Goal: Transaction & Acquisition: Purchase product/service

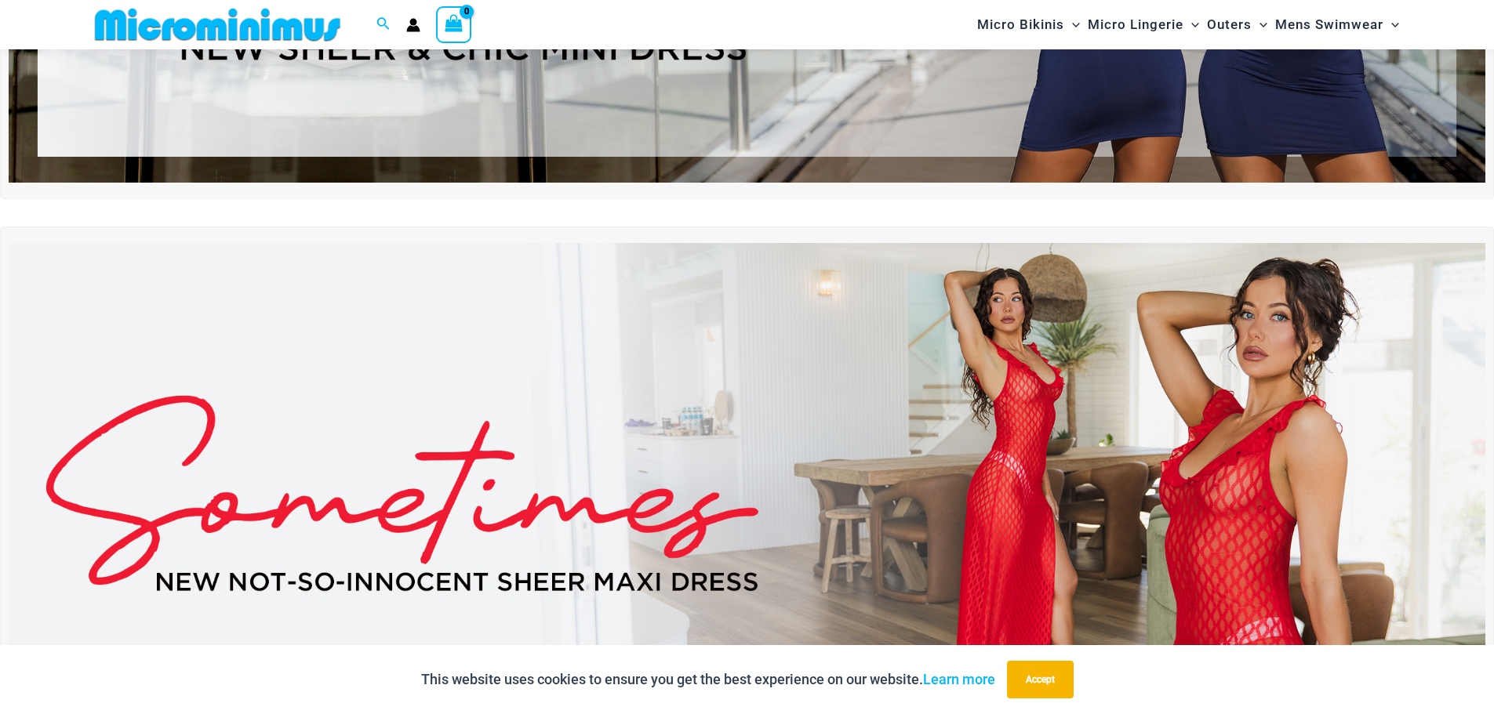
scroll to position [456, 0]
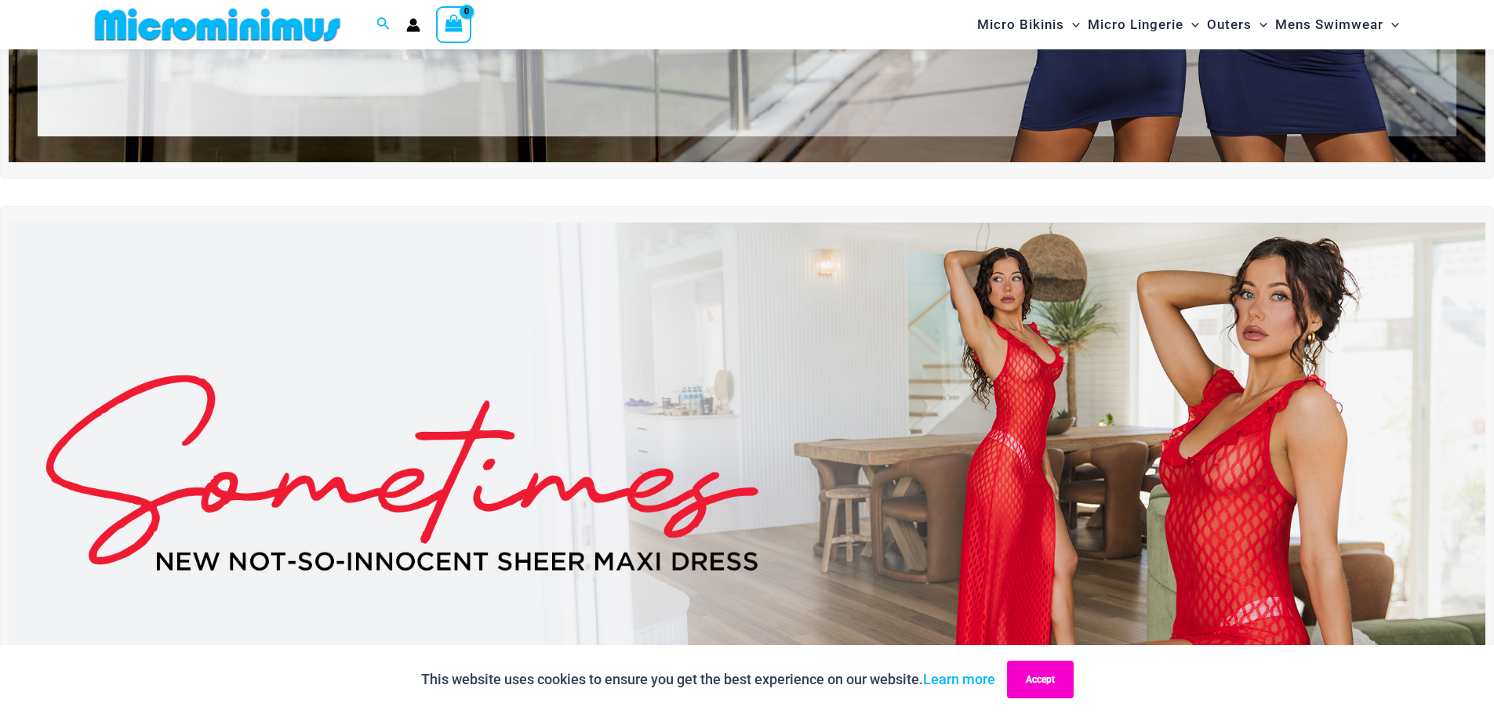
click at [1064, 673] on button "Accept" at bounding box center [1040, 680] width 67 height 38
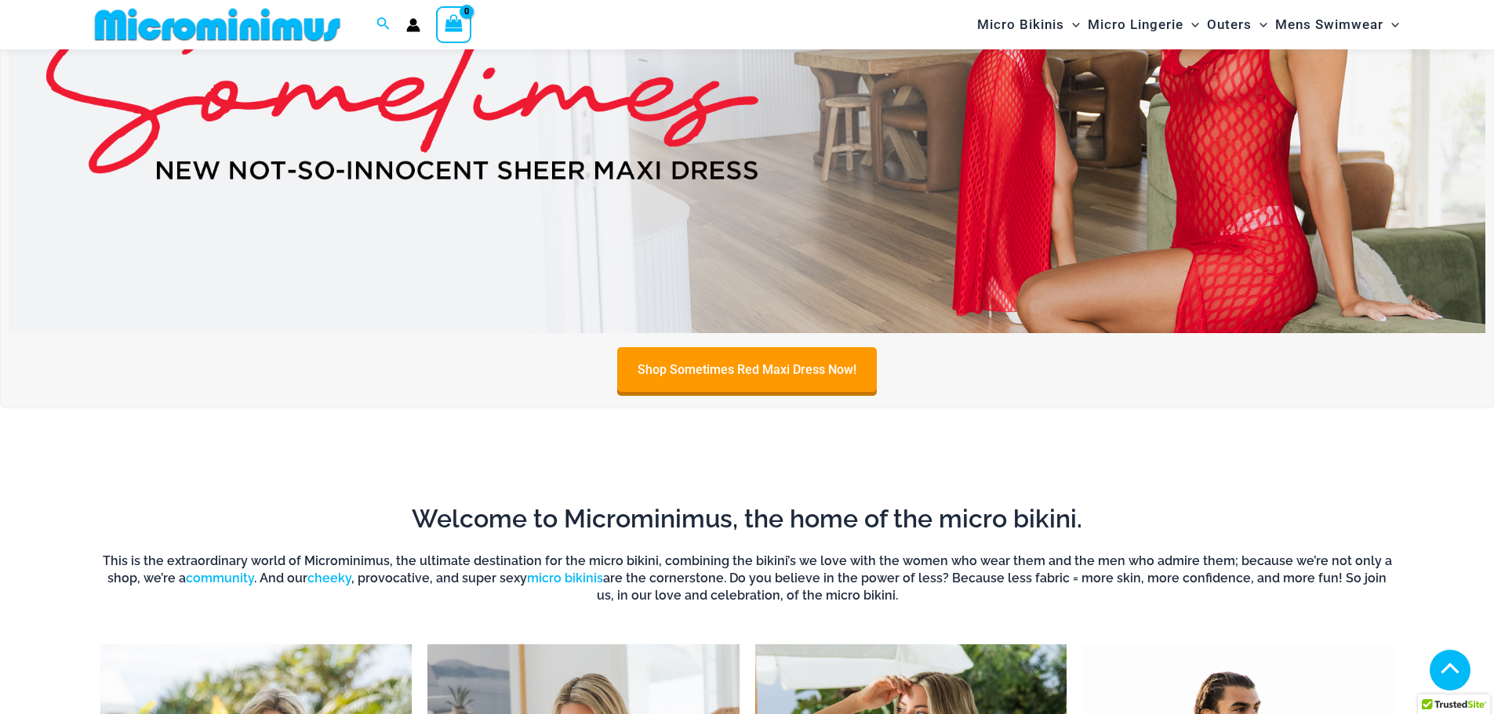
scroll to position [848, 0]
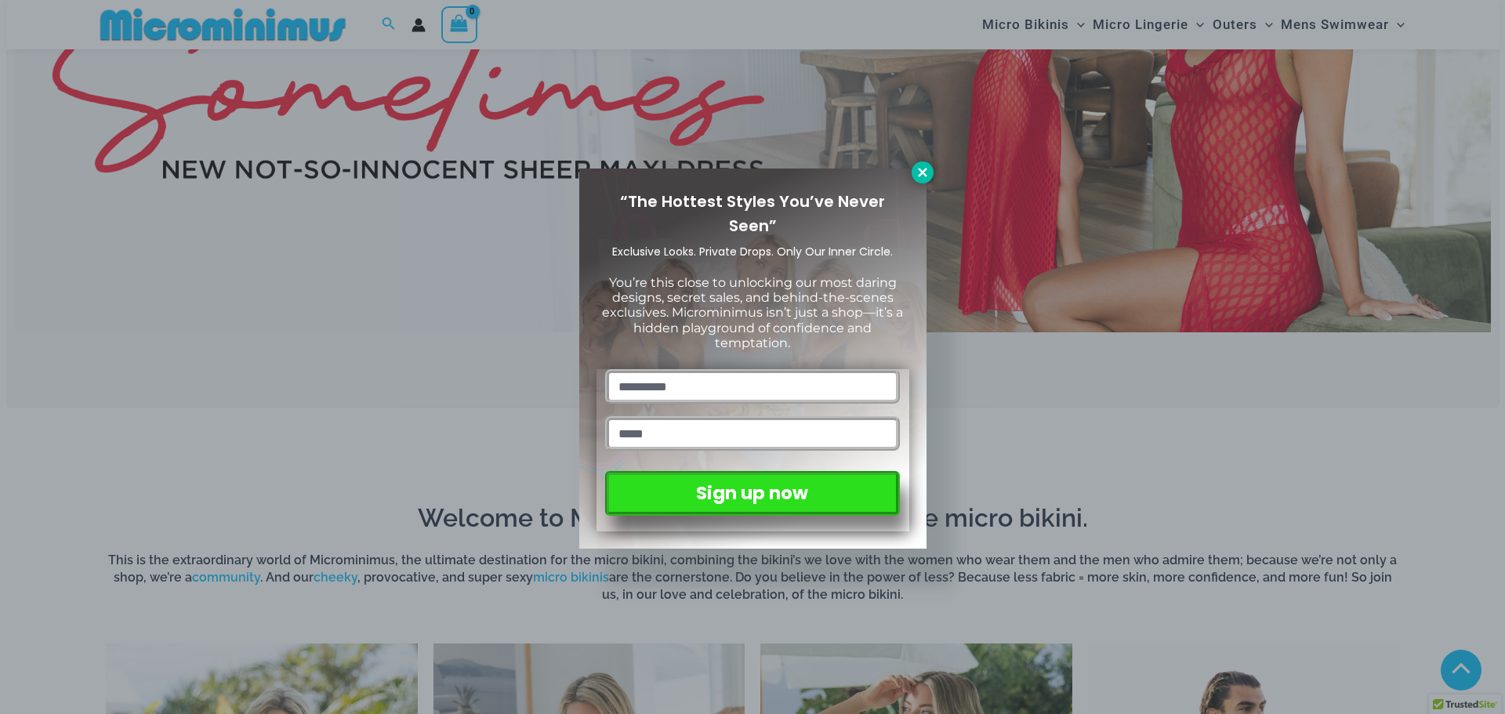
click at [923, 172] on icon at bounding box center [922, 172] width 9 height 9
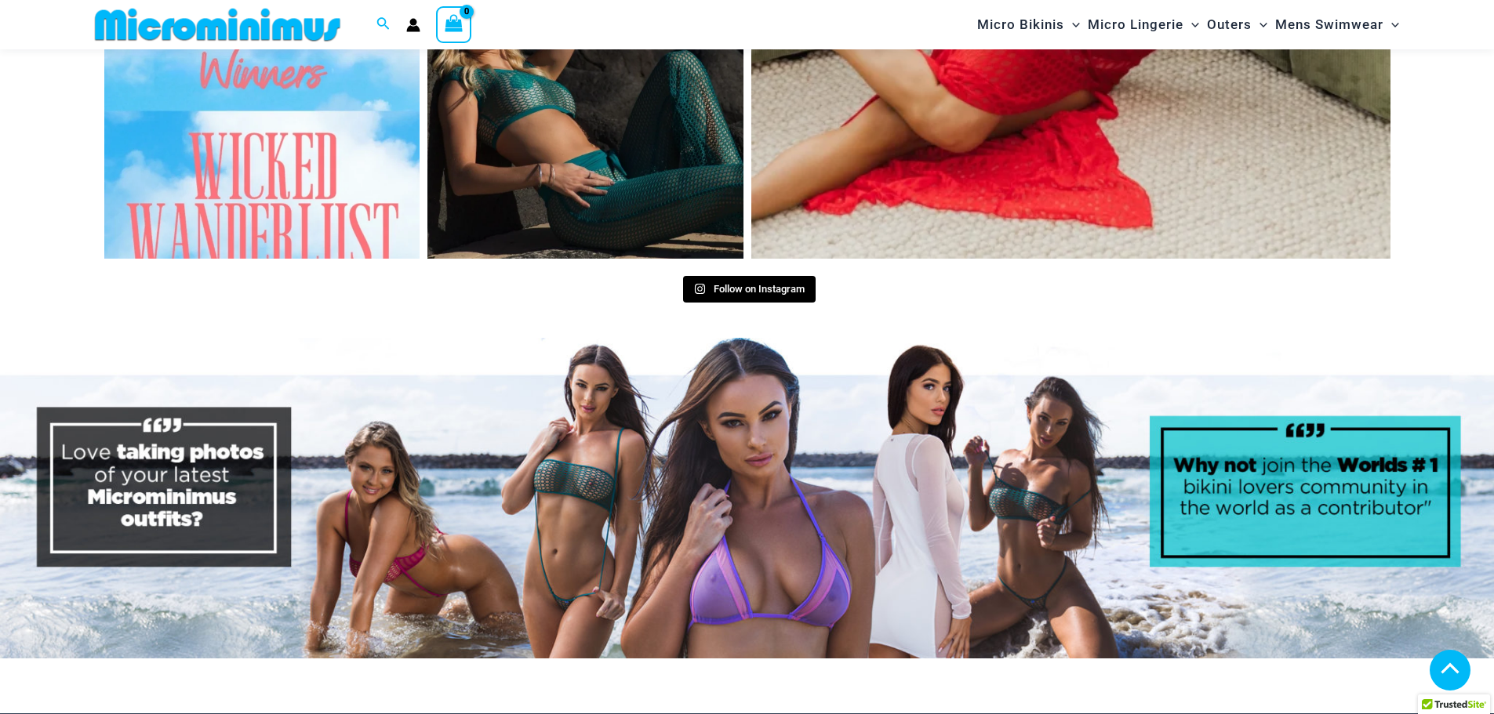
scroll to position [7943, 0]
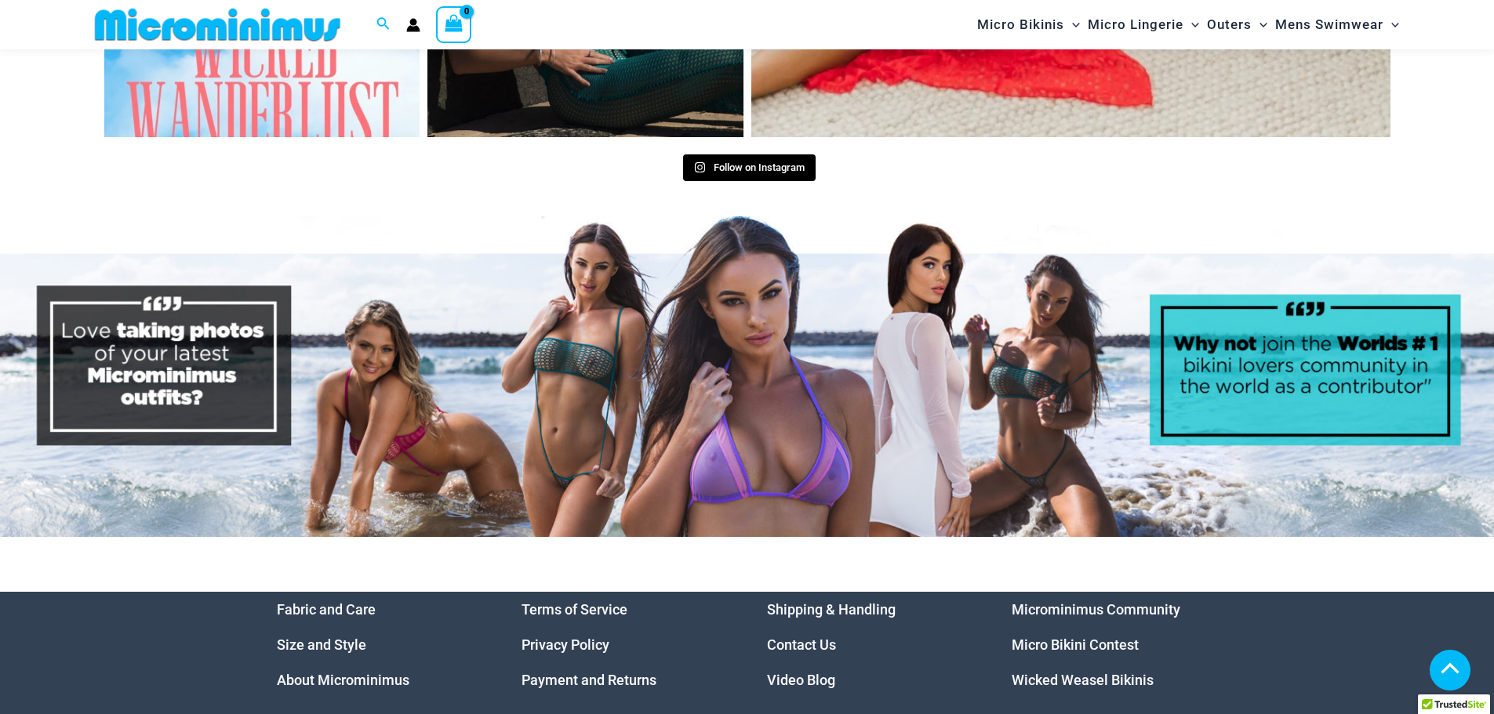
click at [1097, 637] on link "Micro Bikini Contest" at bounding box center [1074, 645] width 127 height 16
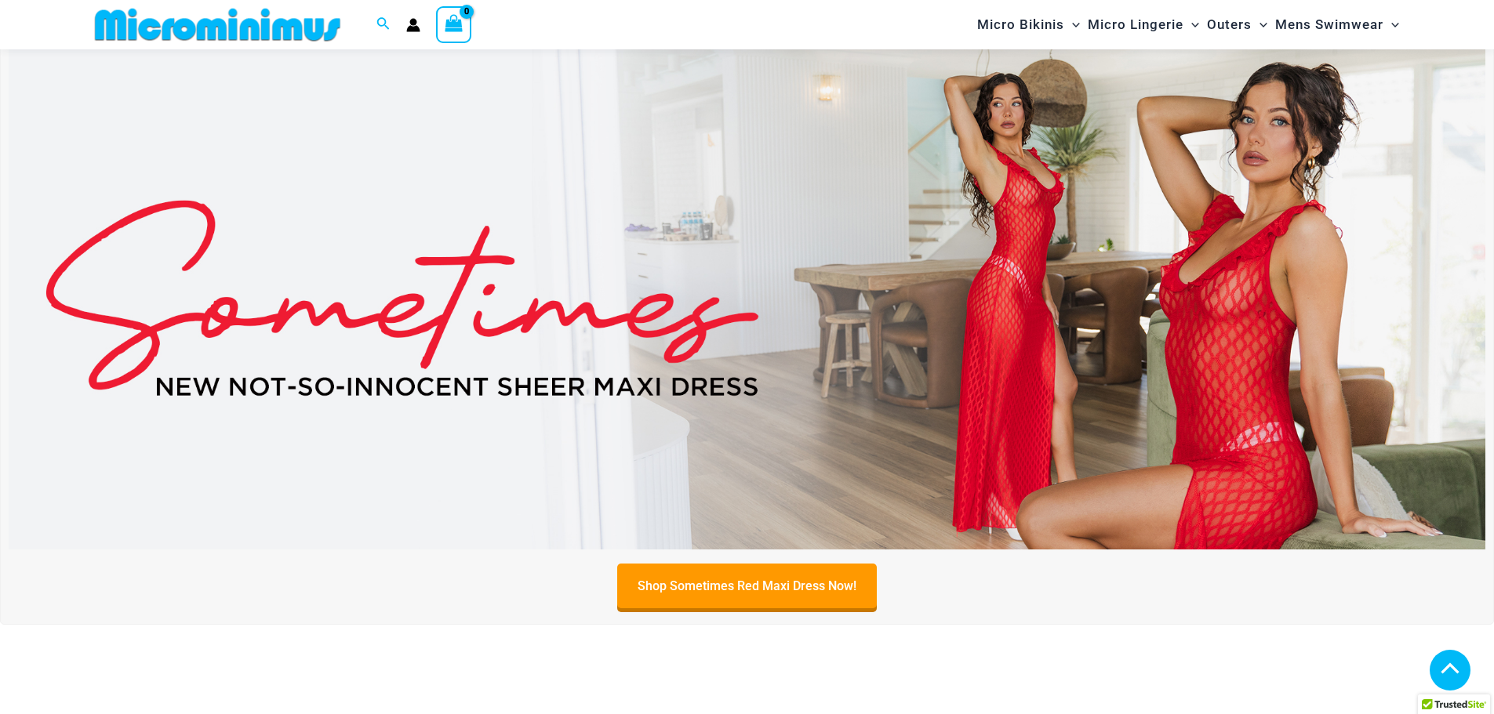
scroll to position [540, 0]
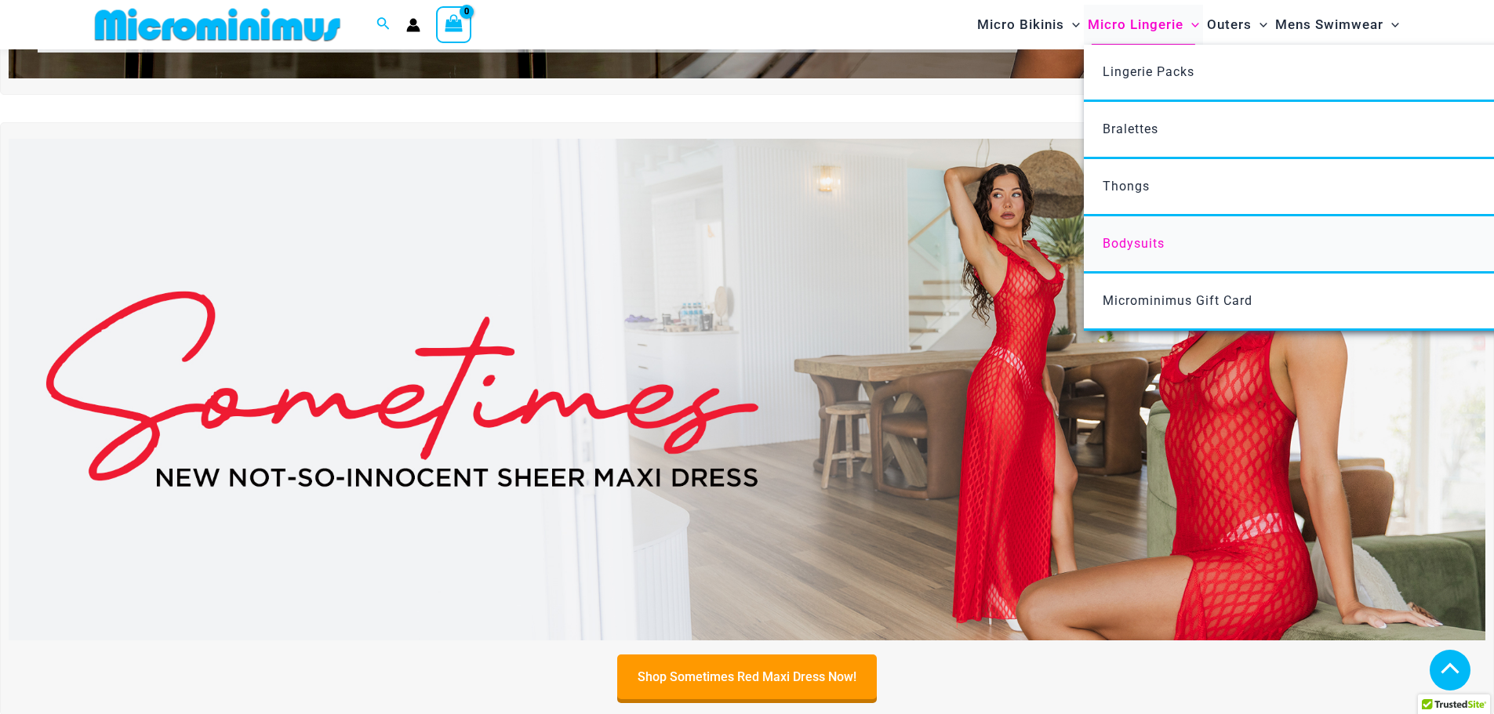
click at [1135, 246] on span "Bodysuits" at bounding box center [1133, 243] width 62 height 15
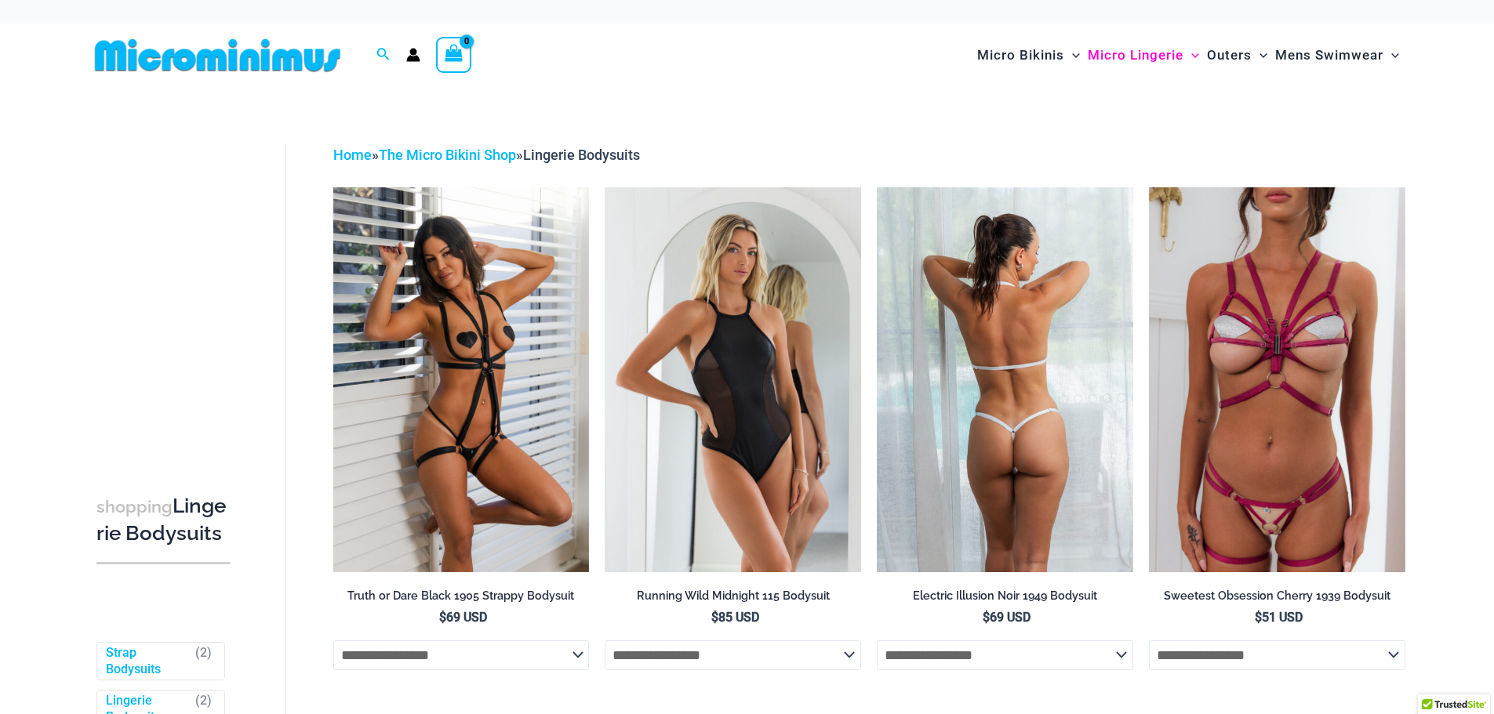
click at [993, 514] on img at bounding box center [1005, 379] width 256 height 384
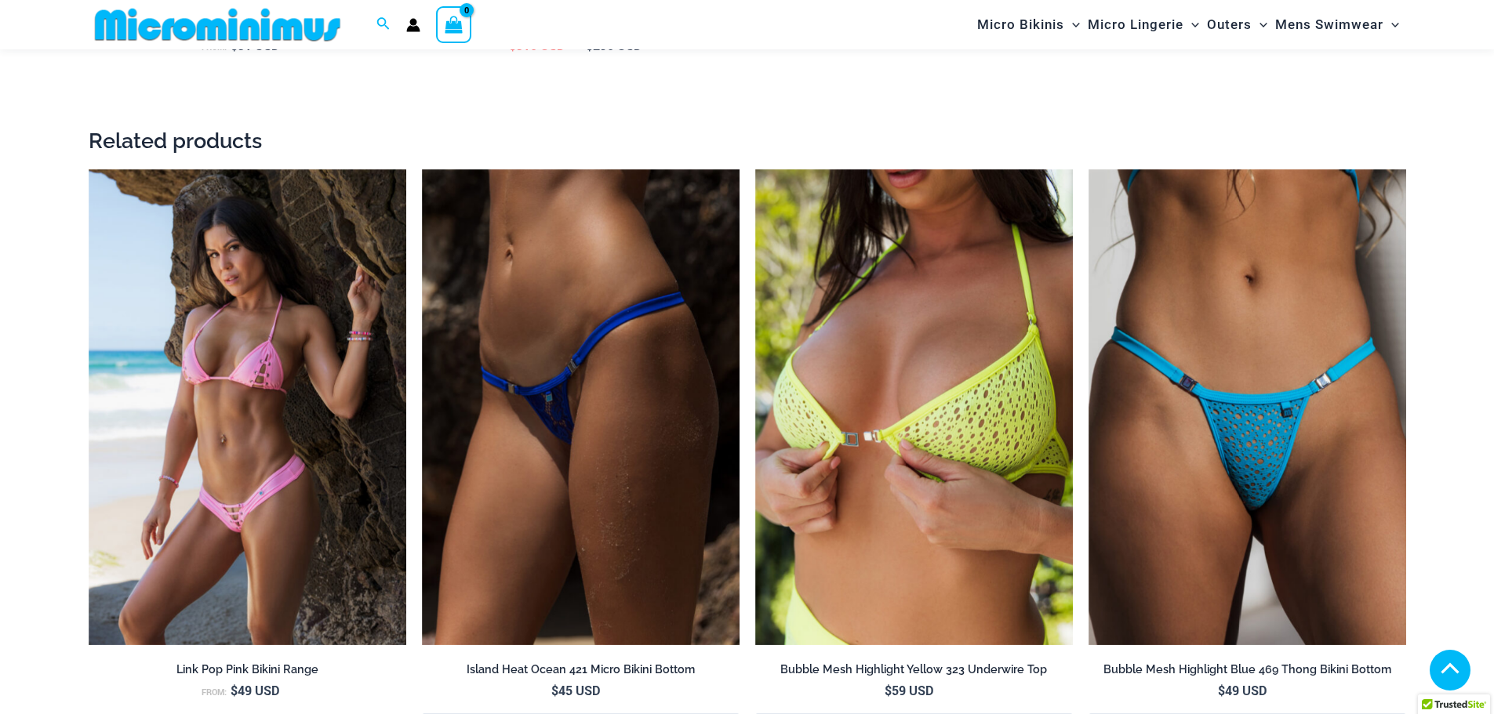
scroll to position [2338, 0]
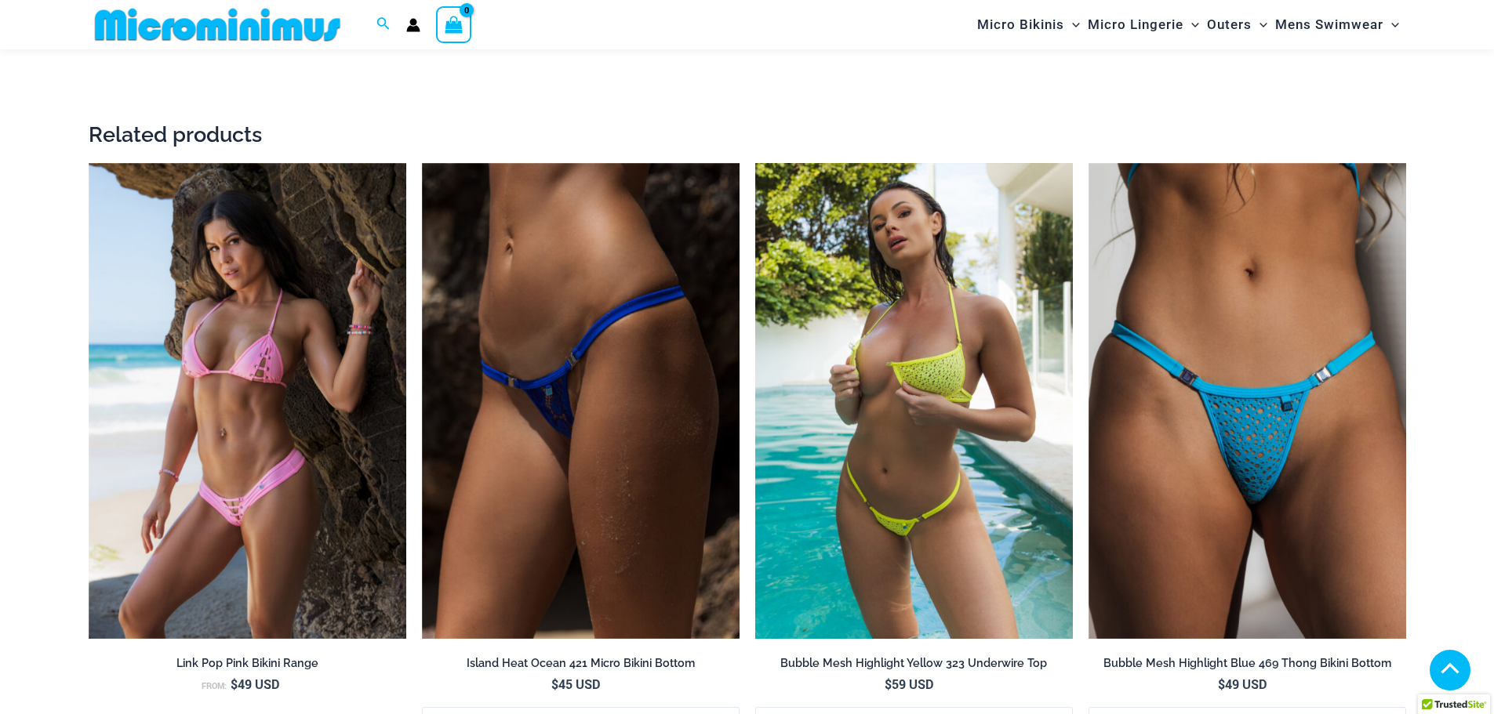
click at [931, 490] on img at bounding box center [914, 401] width 318 height 477
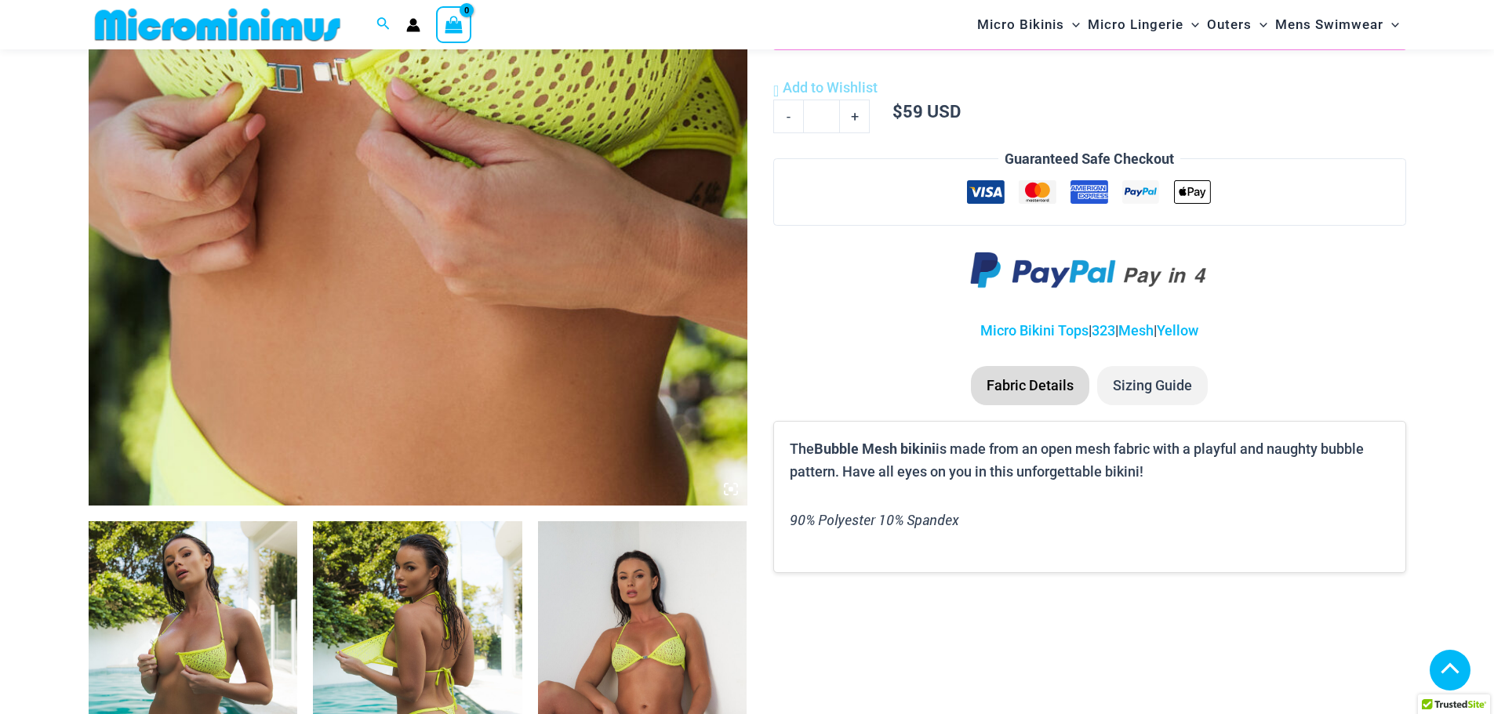
scroll to position [860, 0]
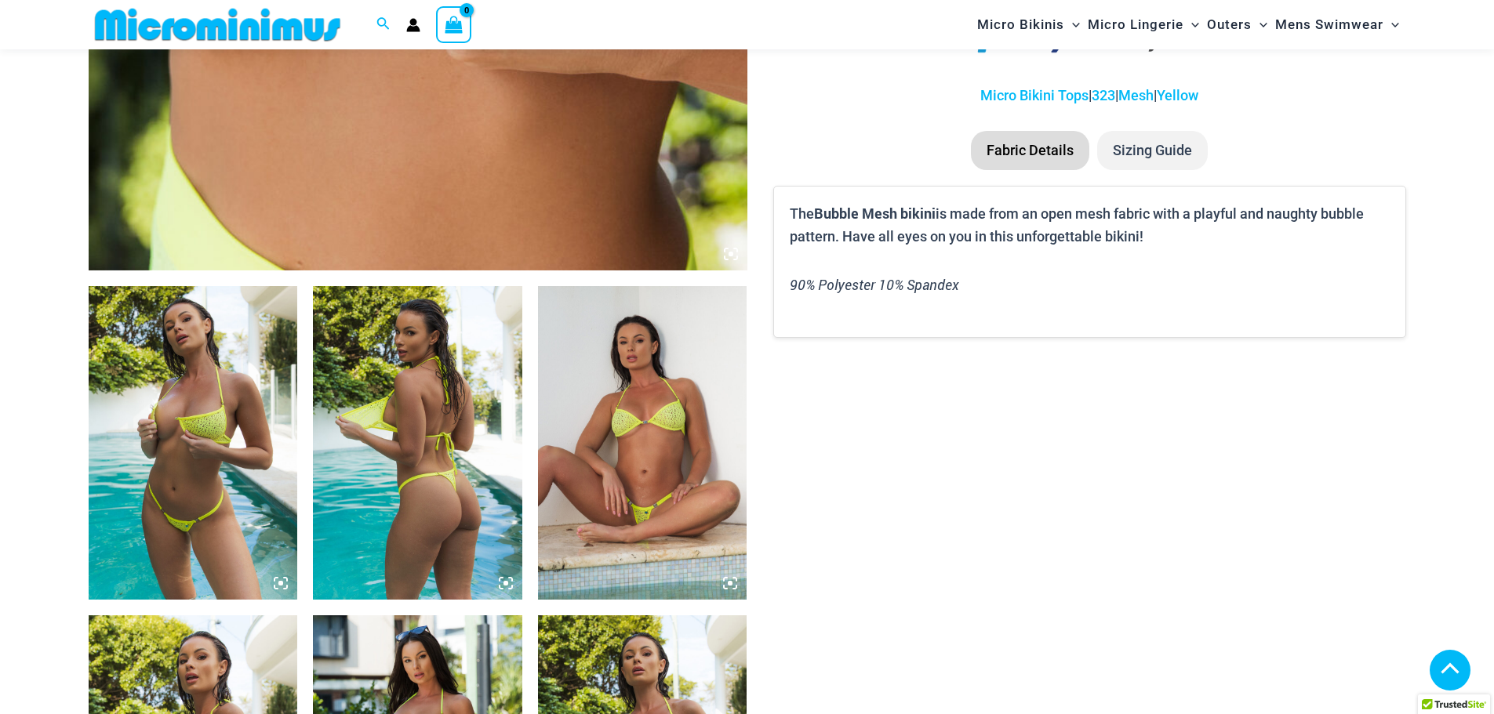
click at [212, 427] on img at bounding box center [193, 443] width 209 height 314
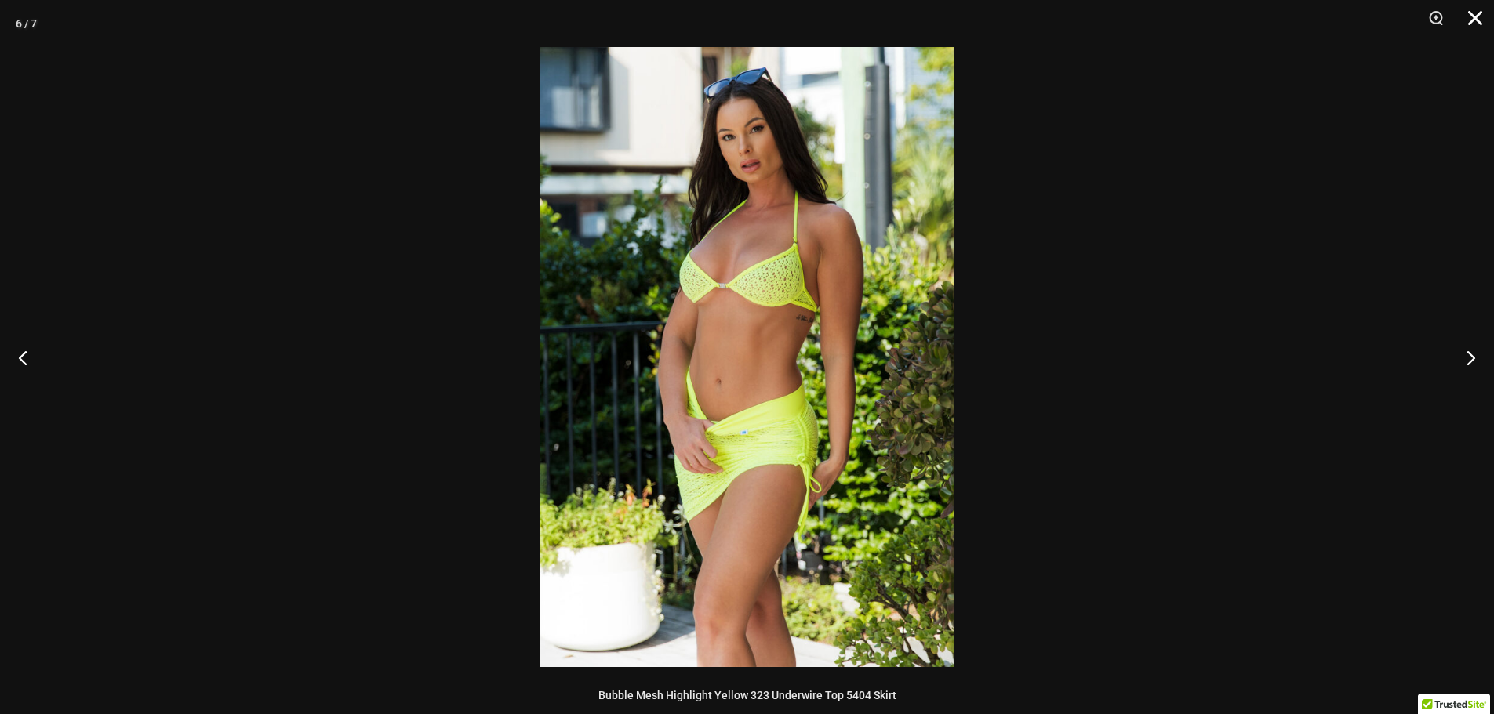
click at [1472, 21] on button "Close" at bounding box center [1469, 23] width 39 height 47
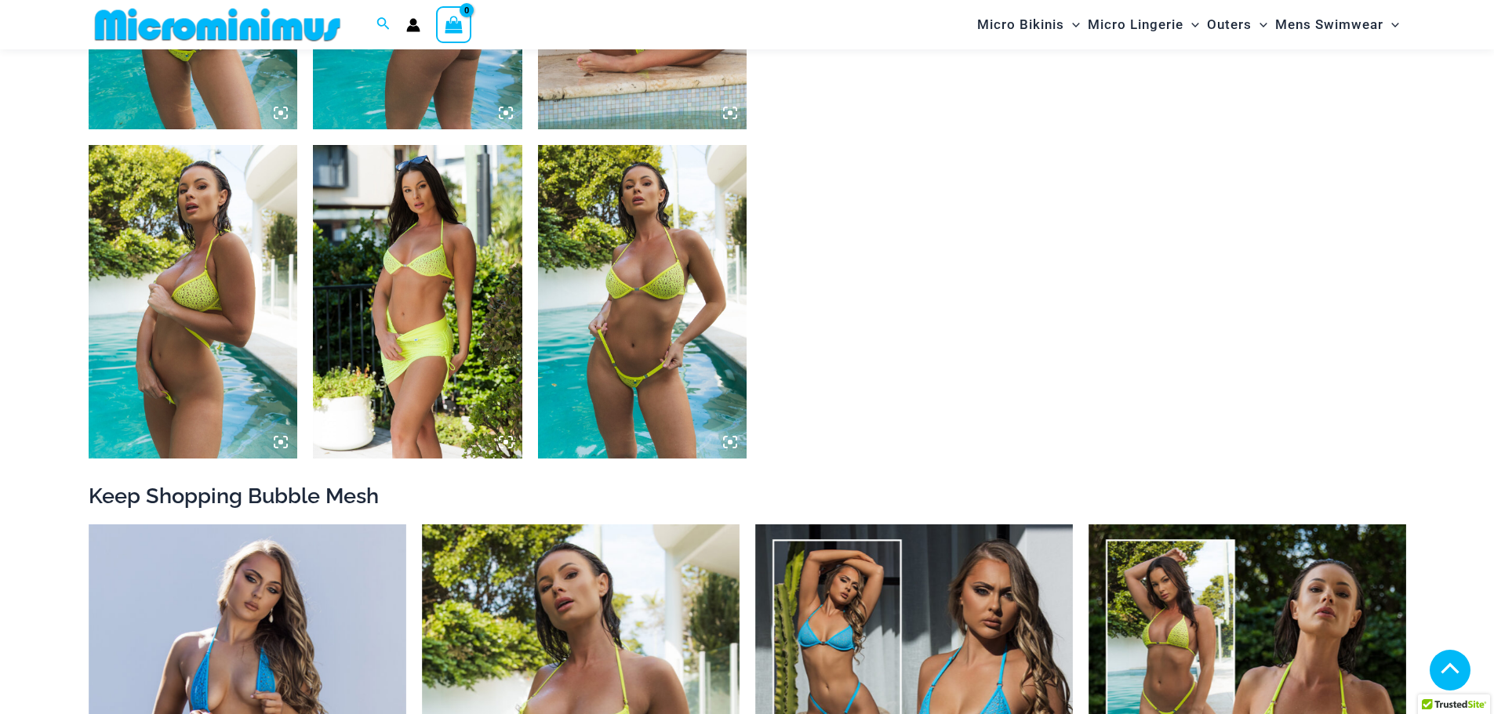
scroll to position [1801, 0]
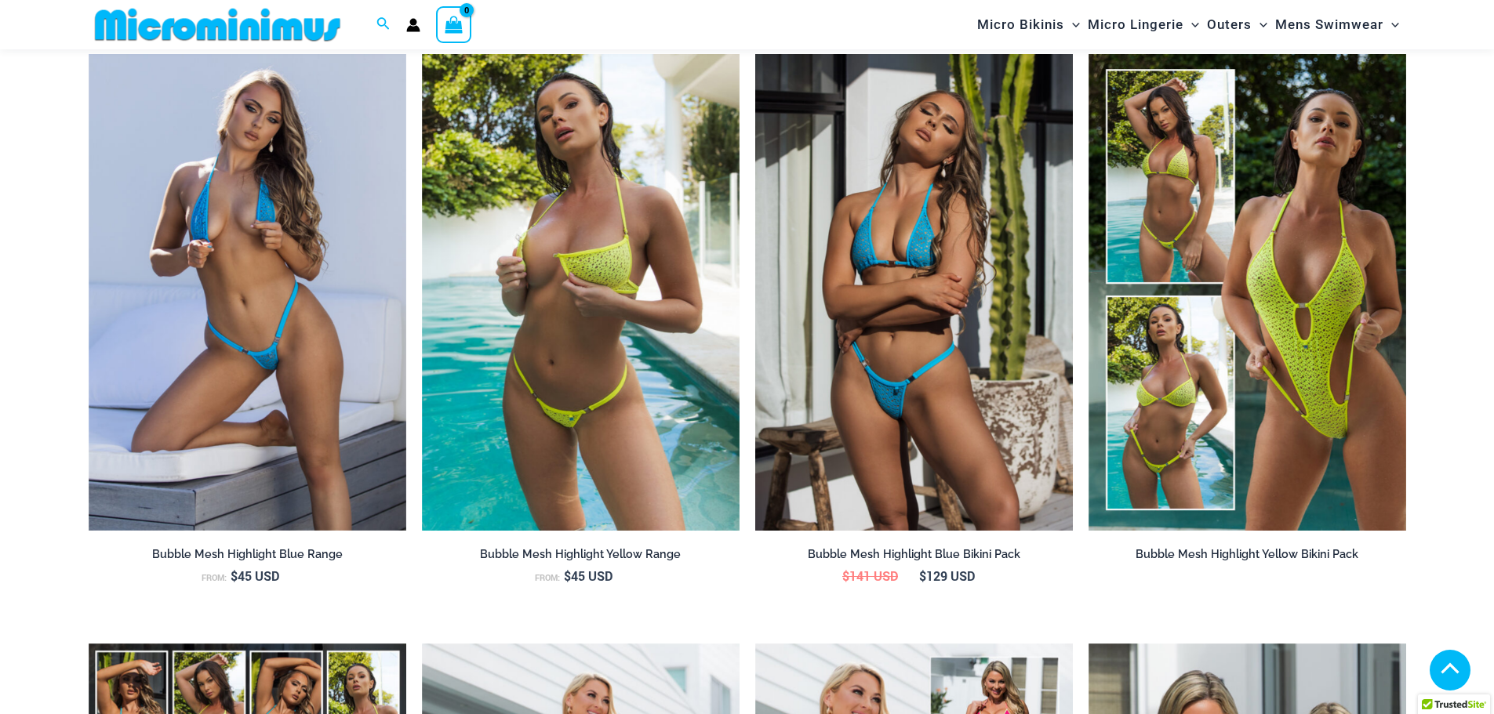
click at [923, 347] on img at bounding box center [914, 292] width 318 height 477
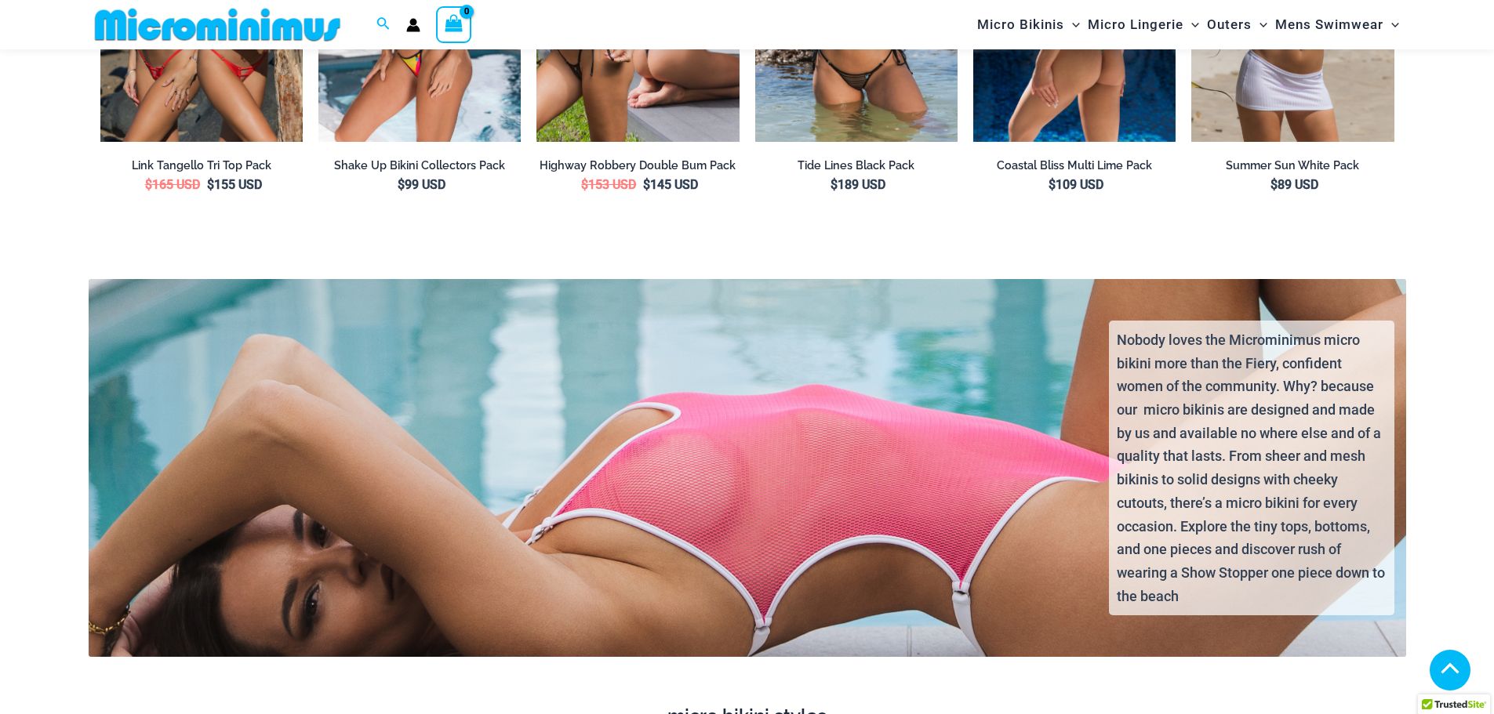
scroll to position [3436, 0]
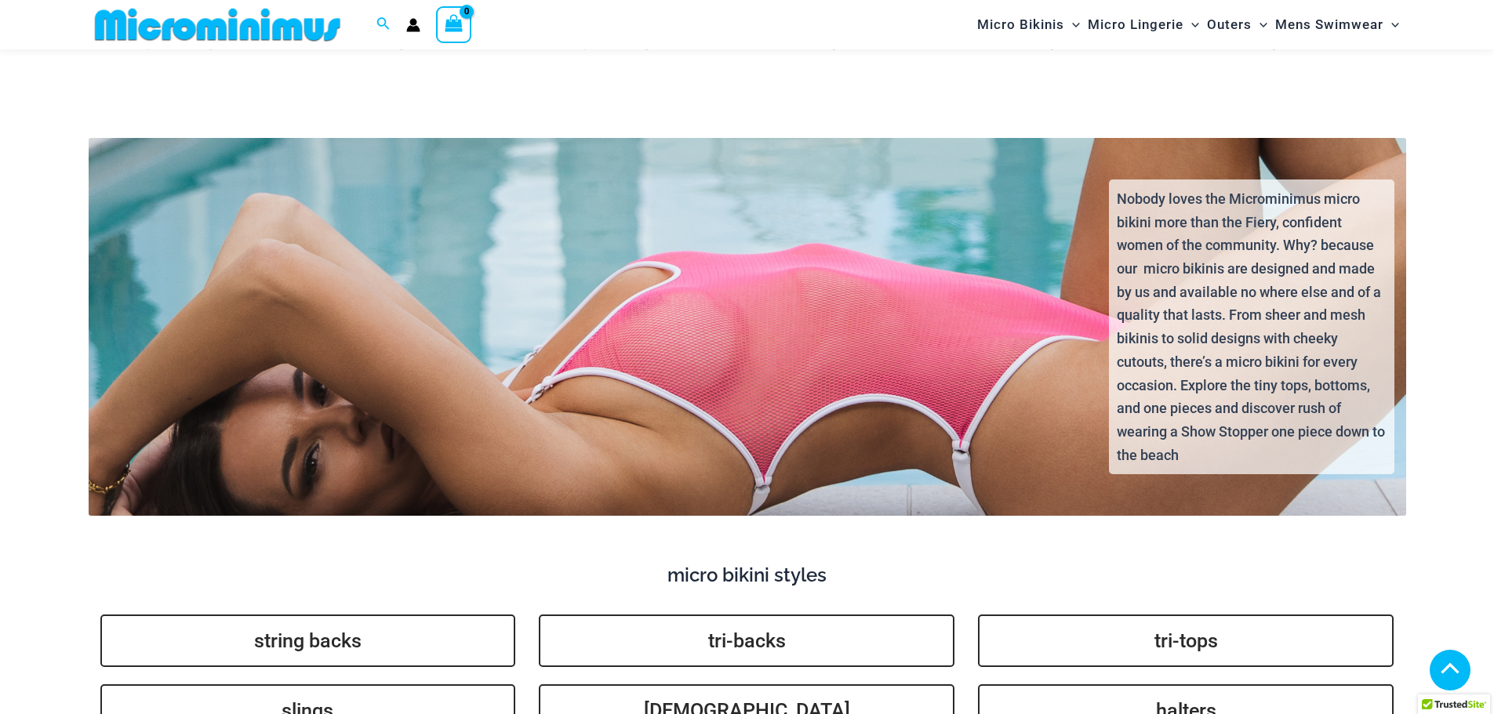
click at [829, 387] on div "Nobody loves the Microminimus micro bikini more than the Fiery, confident women…" at bounding box center [746, 340] width 1345 height 350
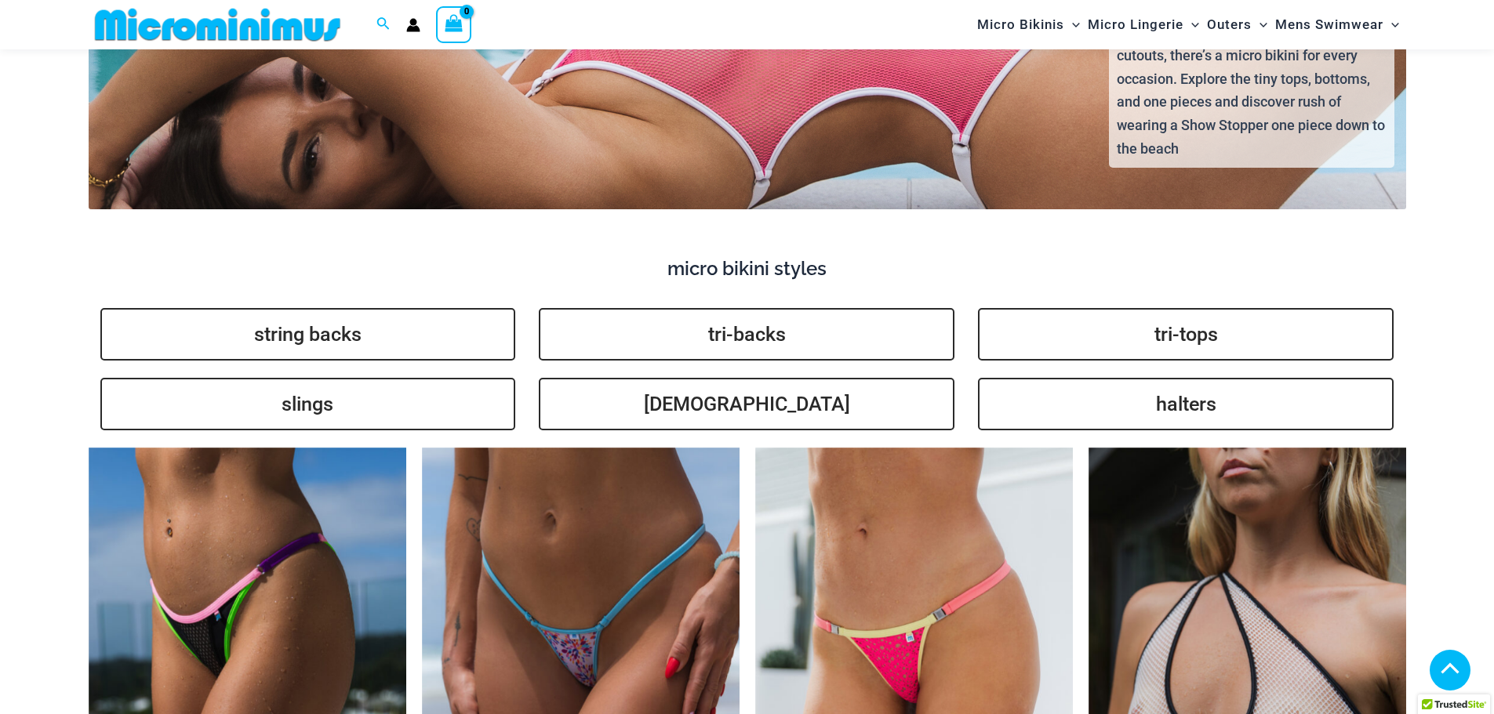
scroll to position [3749, 0]
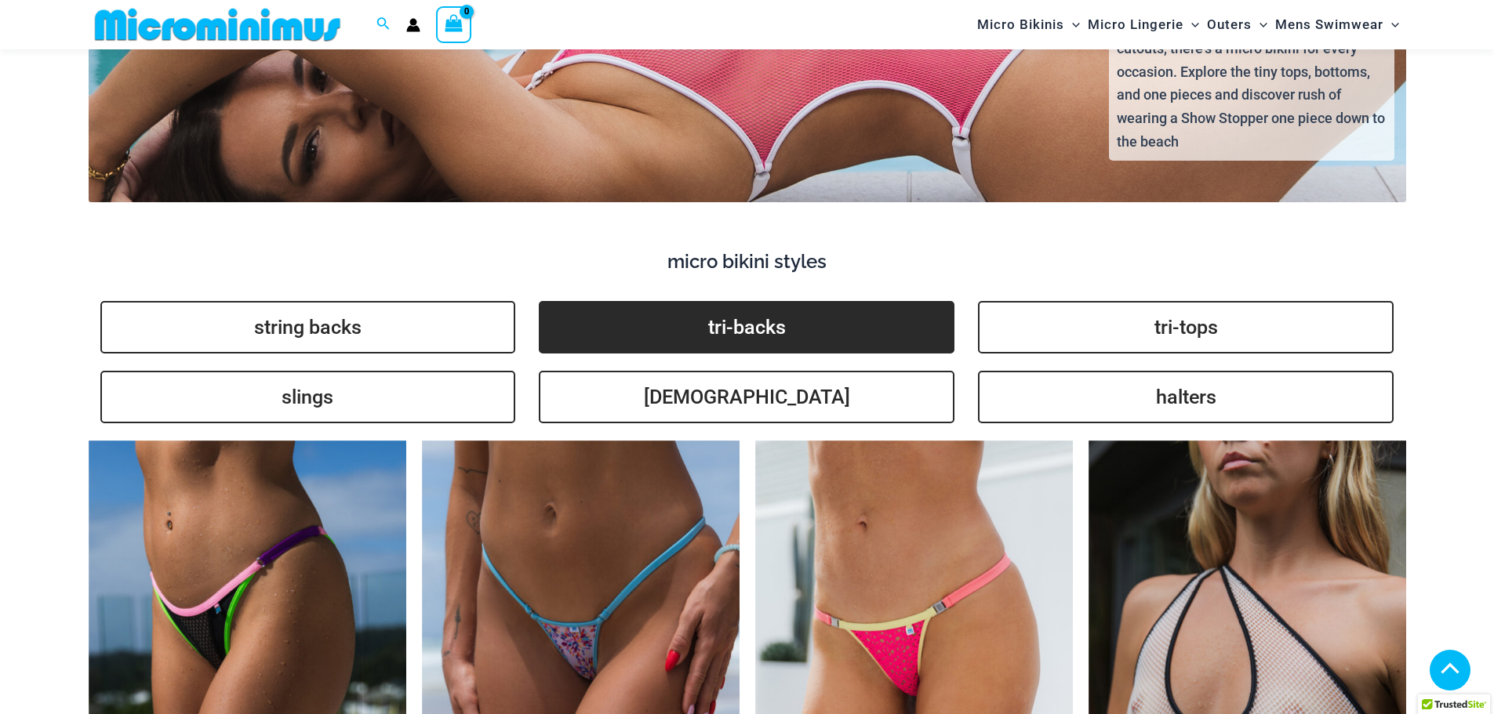
click at [775, 321] on link "tri-backs" at bounding box center [747, 327] width 416 height 53
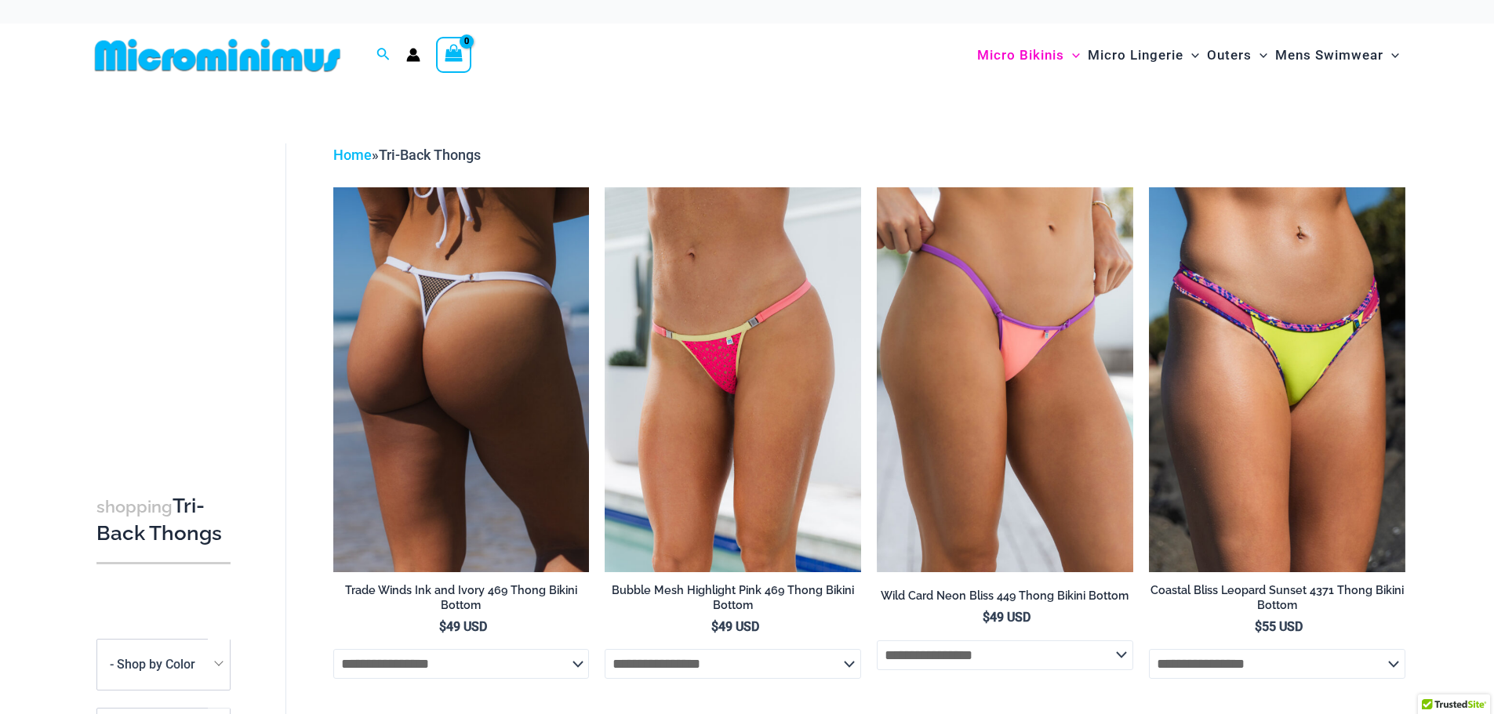
click at [542, 422] on img at bounding box center [461, 379] width 256 height 384
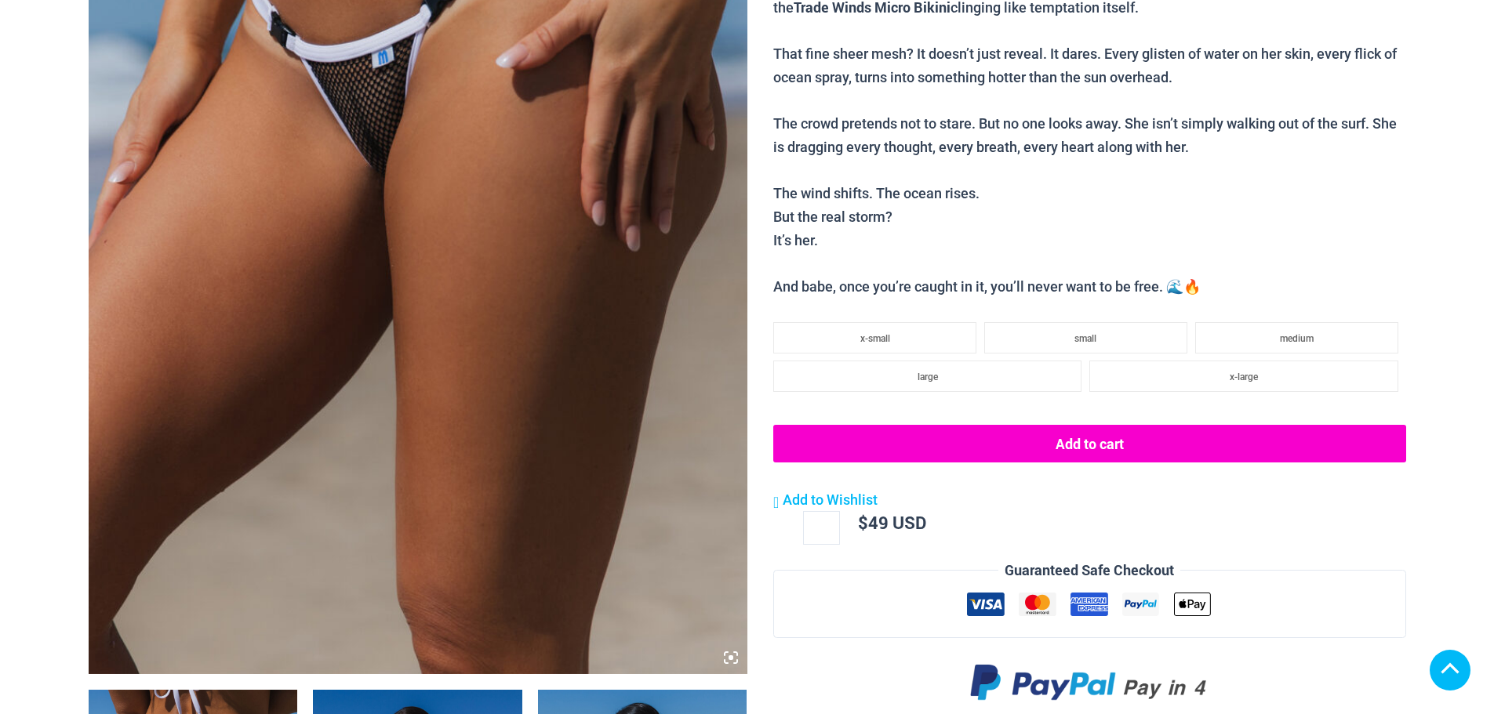
scroll to position [717, 0]
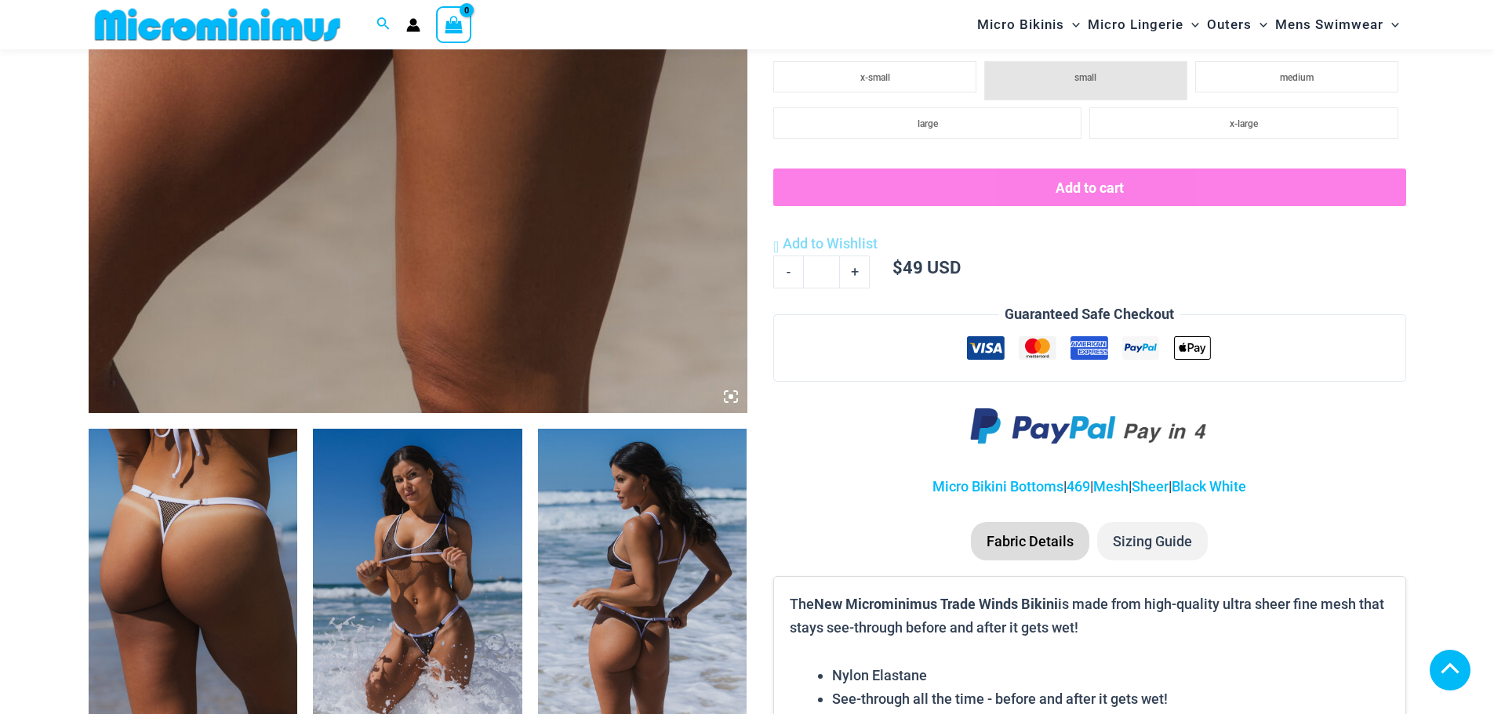
click at [224, 434] on img at bounding box center [193, 586] width 209 height 314
click at [280, 714] on icon at bounding box center [280, 726] width 5 height 5
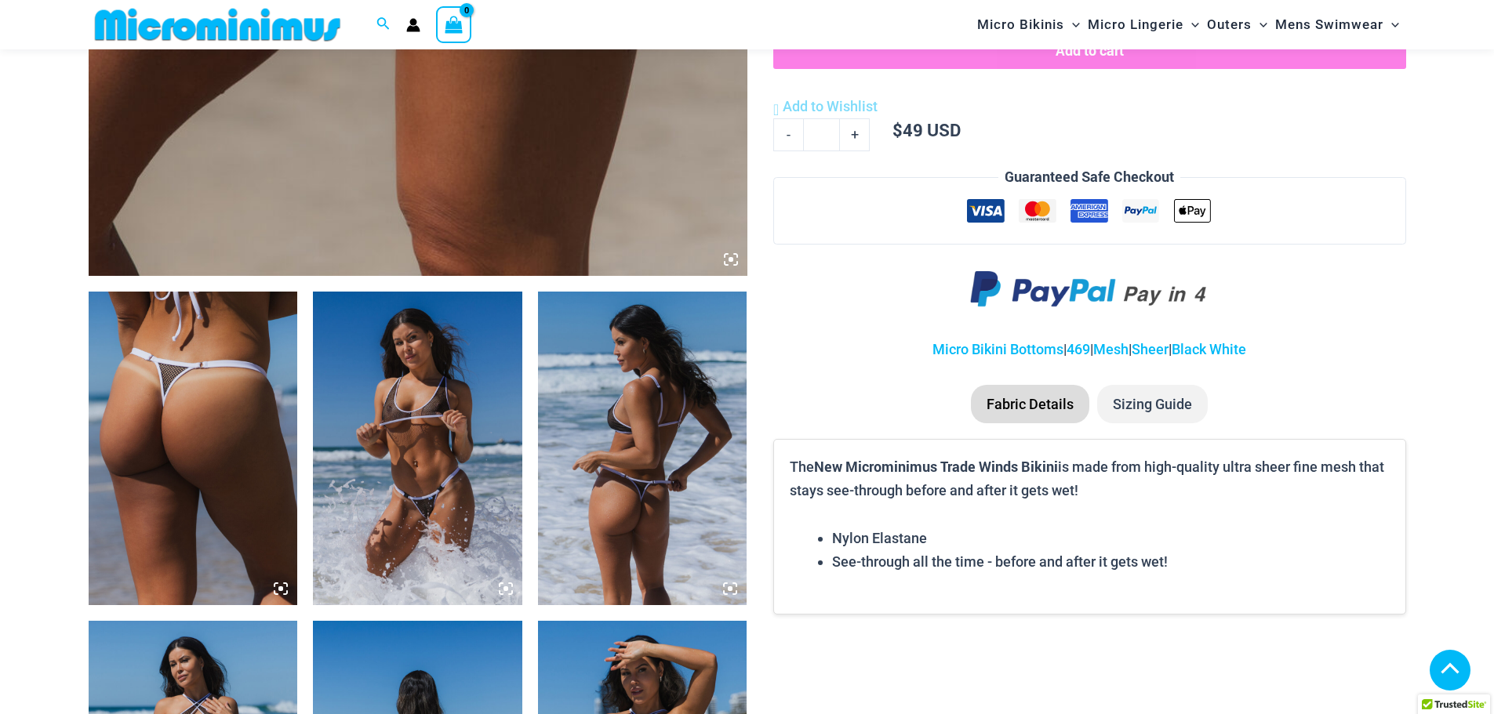
click at [215, 459] on img at bounding box center [193, 449] width 209 height 314
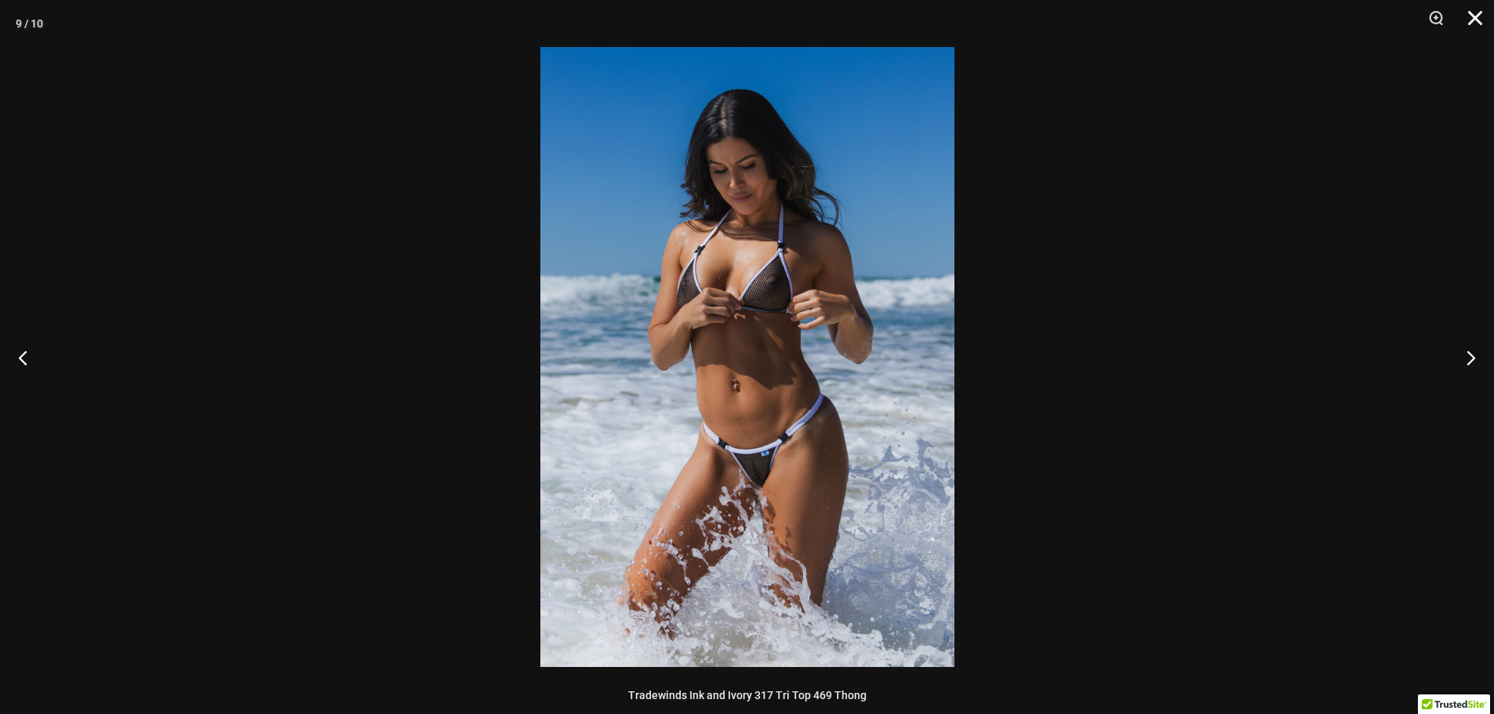
click at [1466, 13] on button "Close" at bounding box center [1469, 23] width 39 height 47
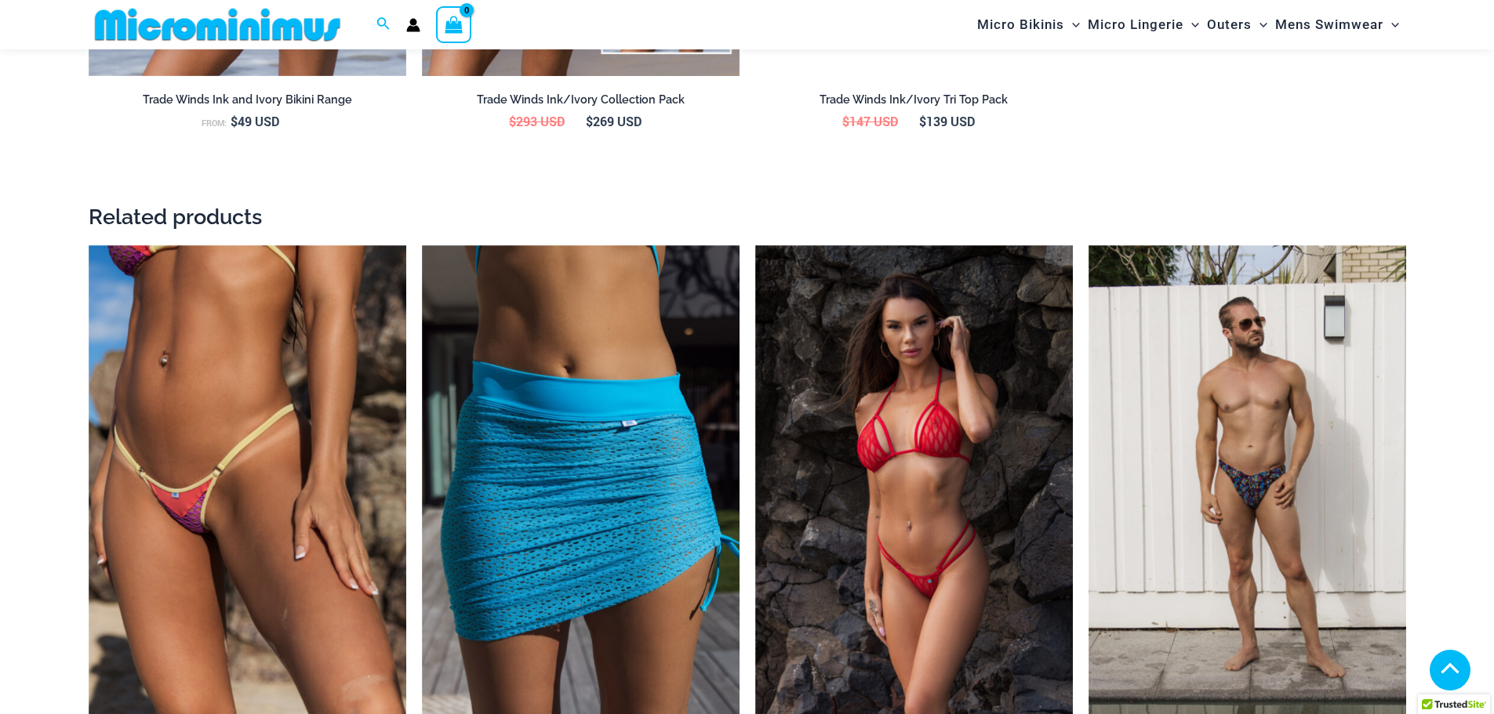
scroll to position [2736, 0]
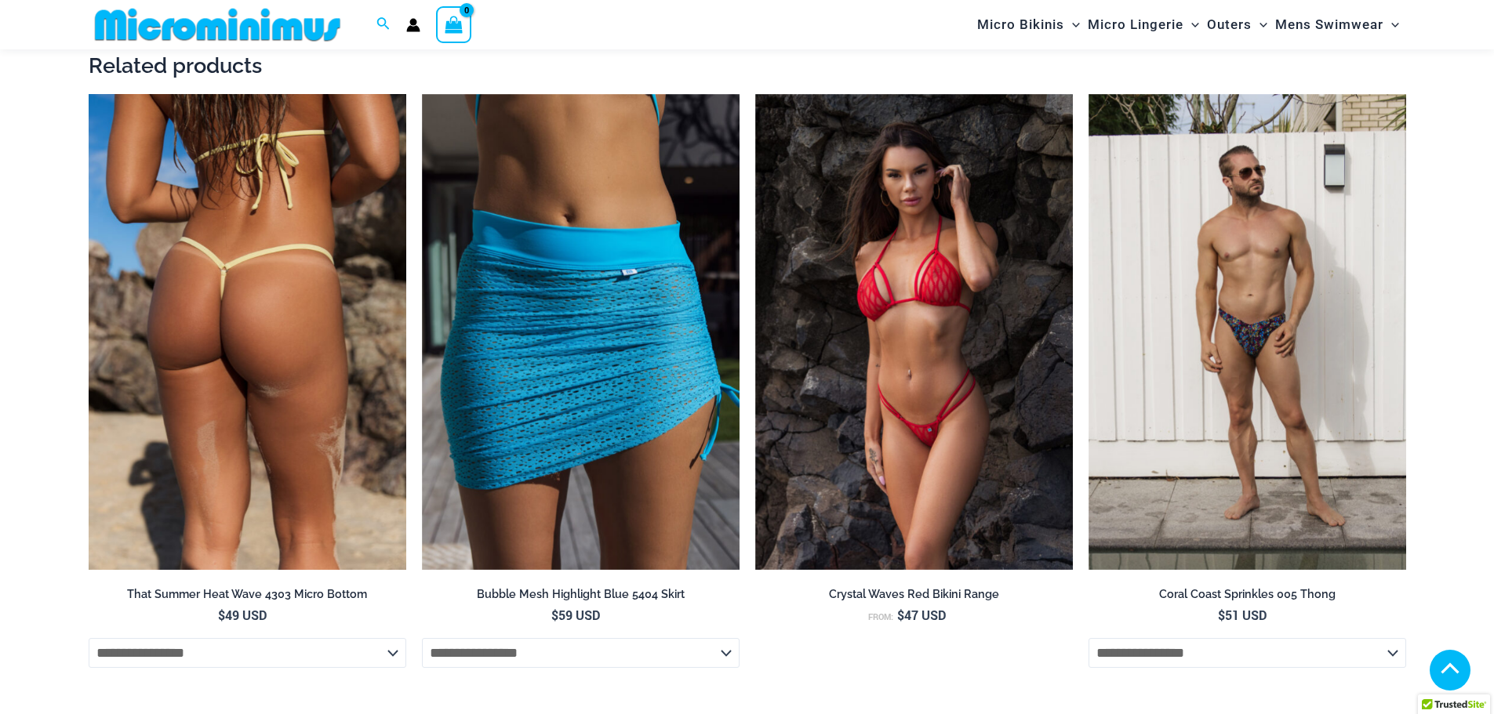
click at [318, 329] on img at bounding box center [248, 332] width 318 height 477
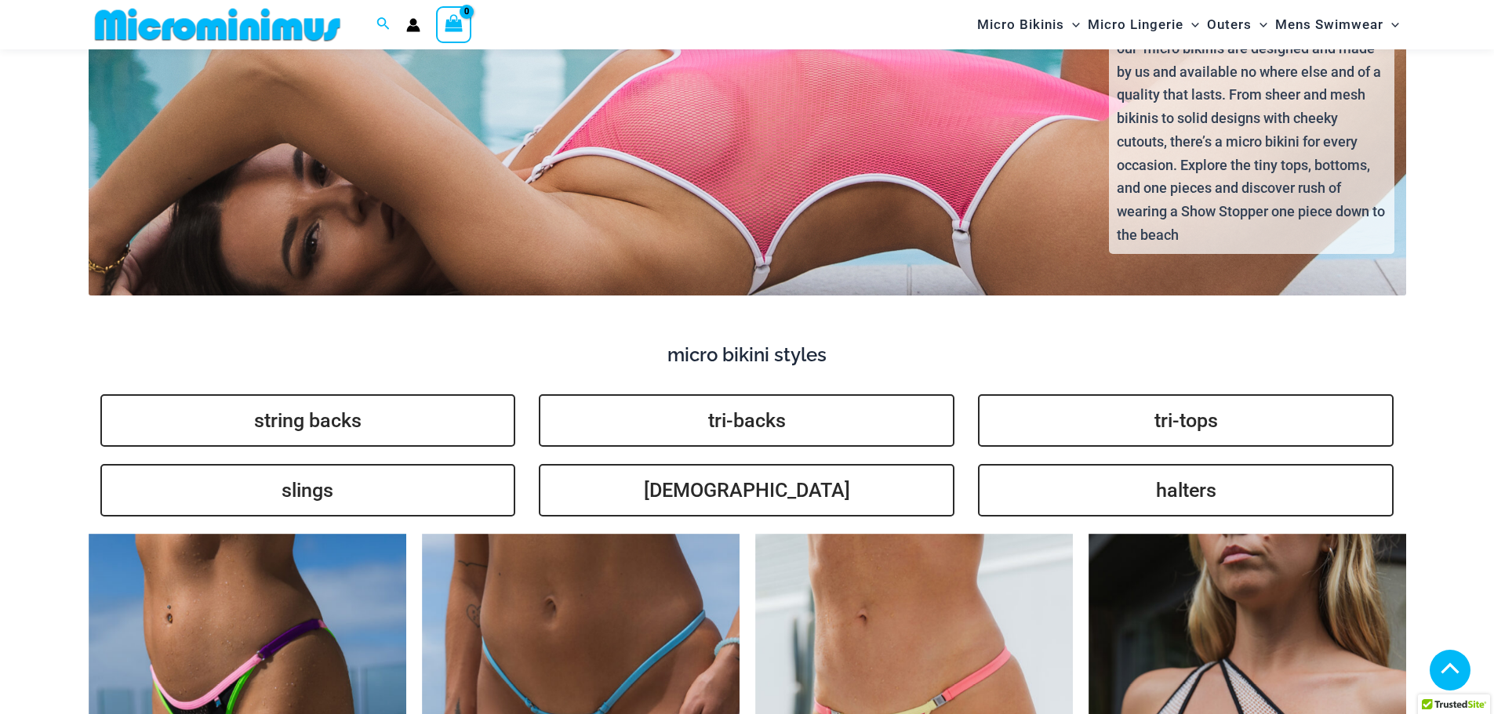
scroll to position [3908, 0]
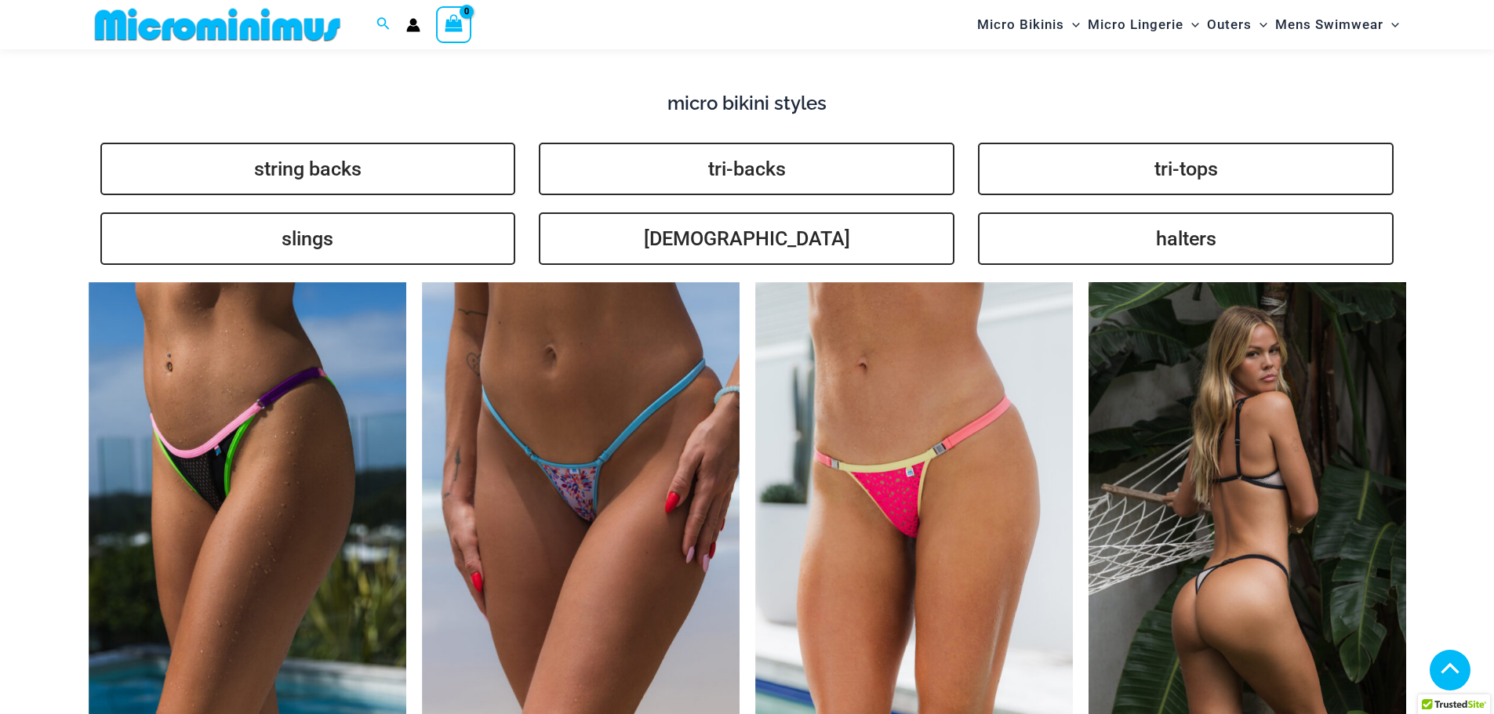
click at [1233, 445] on img at bounding box center [1247, 520] width 318 height 477
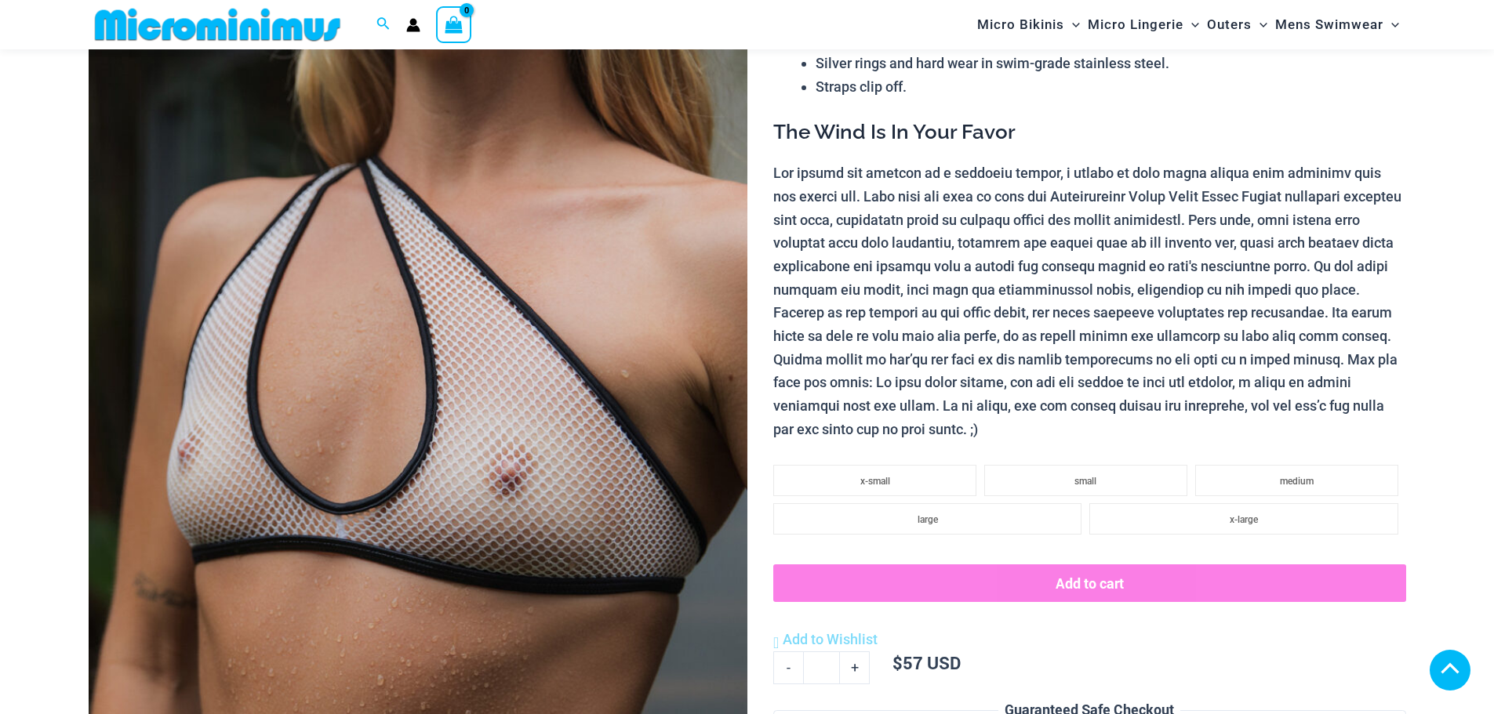
scroll to position [1091, 0]
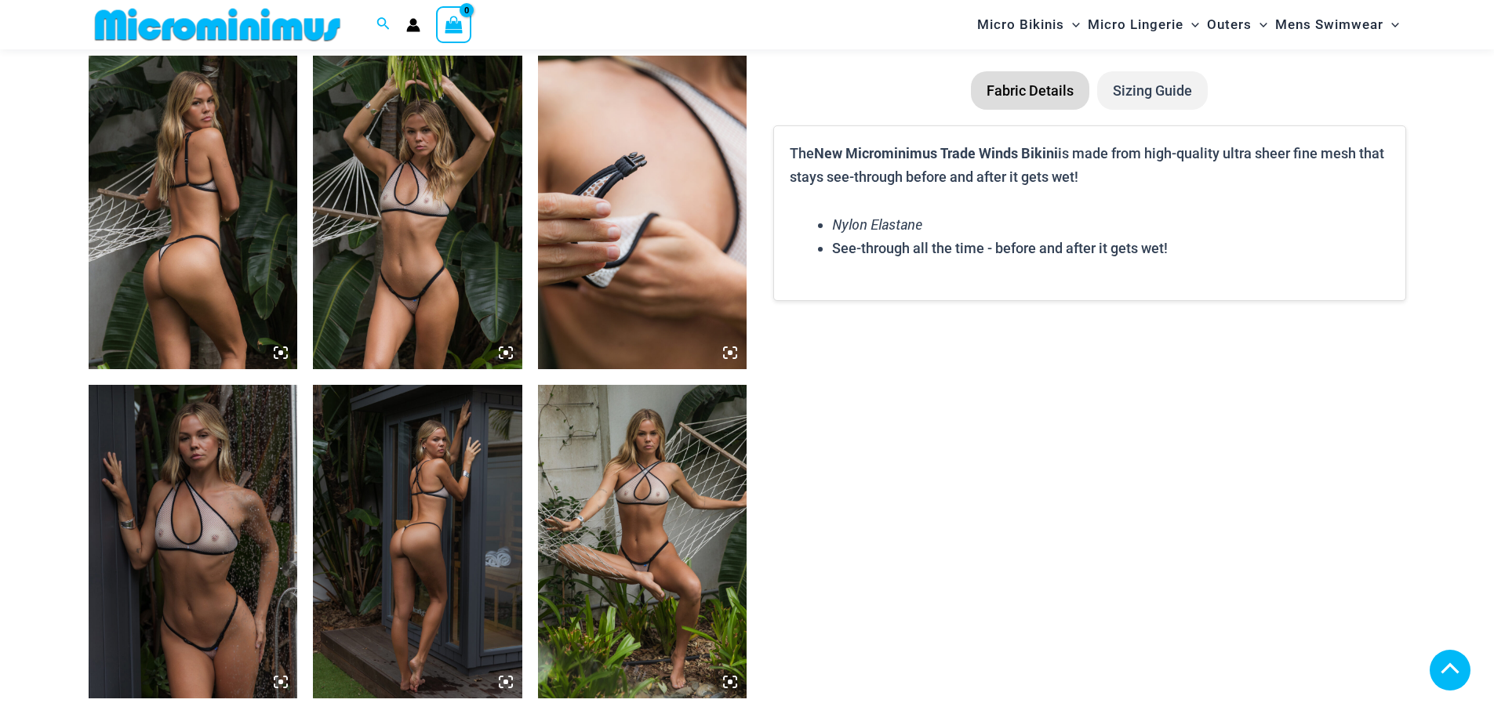
click at [254, 288] on img at bounding box center [193, 213] width 209 height 314
click at [284, 350] on icon at bounding box center [281, 353] width 14 height 14
click at [239, 249] on img at bounding box center [193, 213] width 209 height 314
